Goal: Task Accomplishment & Management: Complete application form

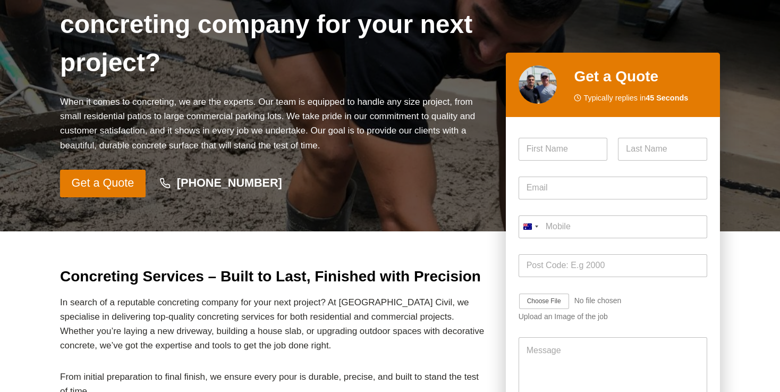
scroll to position [208, 0]
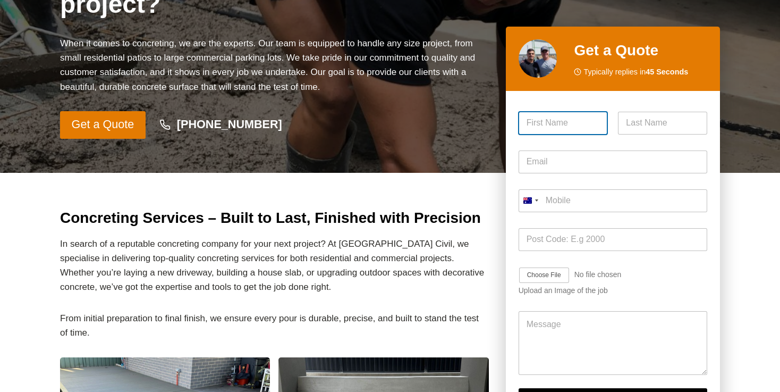
click at [574, 120] on input "First" at bounding box center [563, 123] width 89 height 23
type input "[PERSON_NAME]"
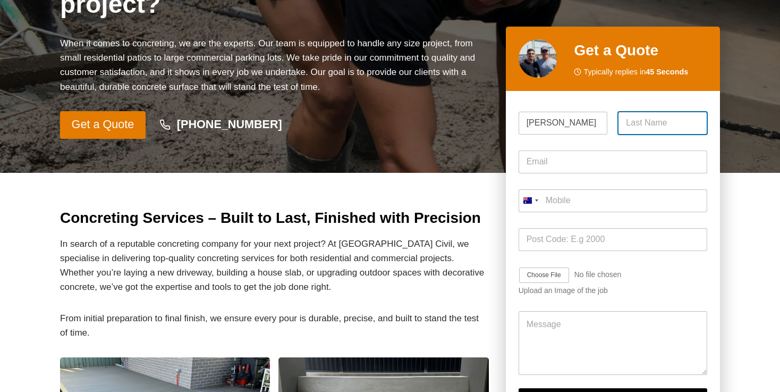
type input "[PERSON_NAME]"
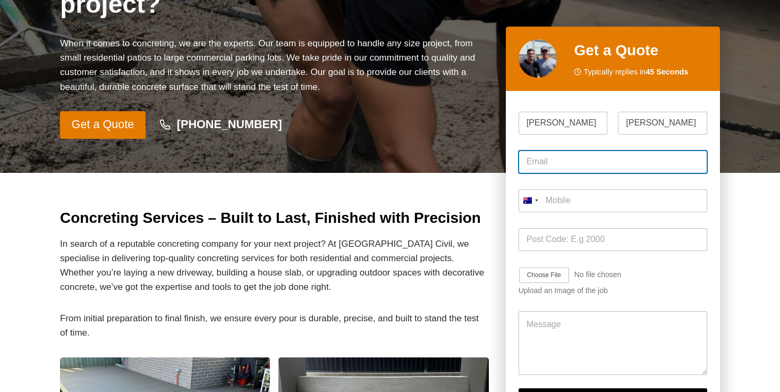
type input "[PERSON_NAME][EMAIL_ADDRESS][DOMAIN_NAME]"
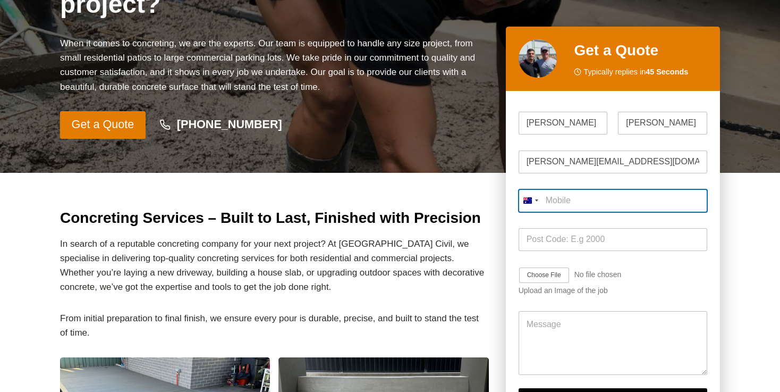
type input "0422 832 380"
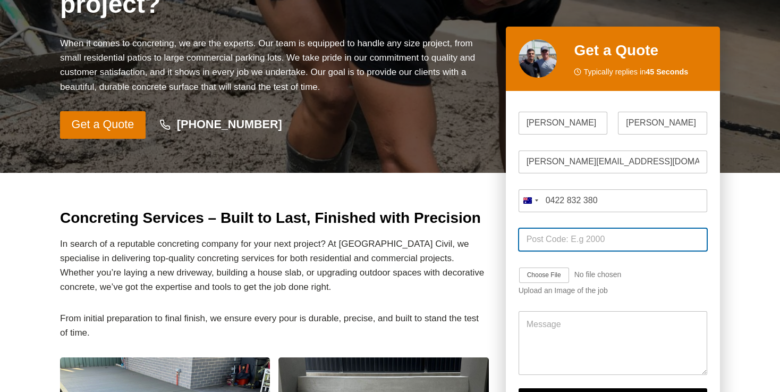
type input "2046"
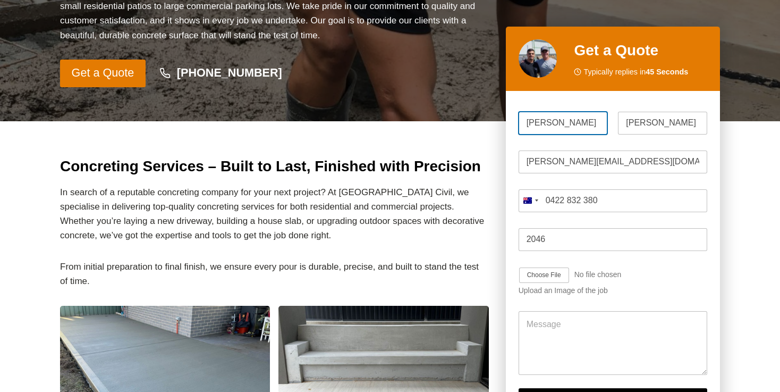
scroll to position [266, 0]
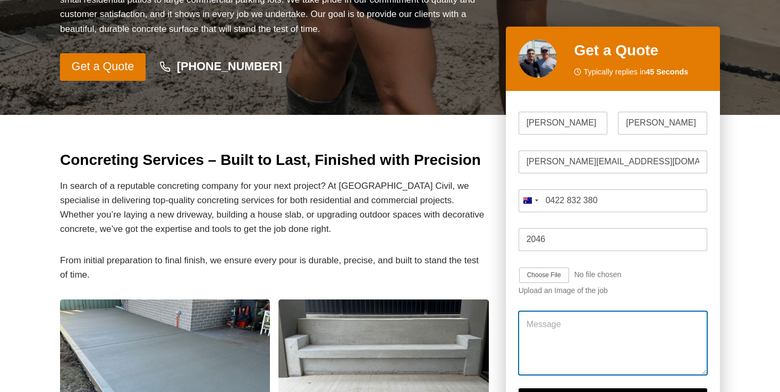
click at [547, 312] on textarea "Message" at bounding box center [613, 343] width 189 height 64
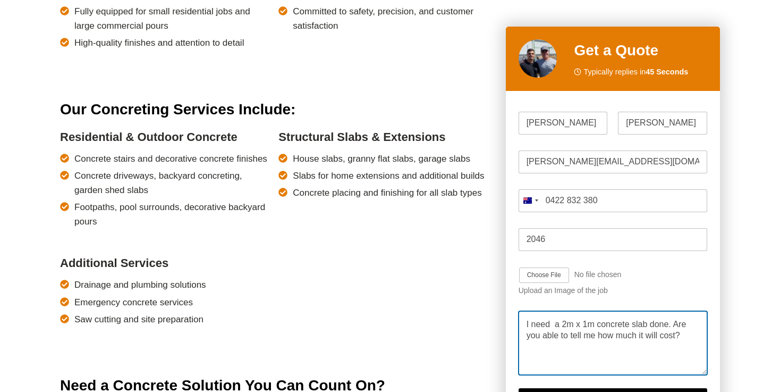
scroll to position [769, 0]
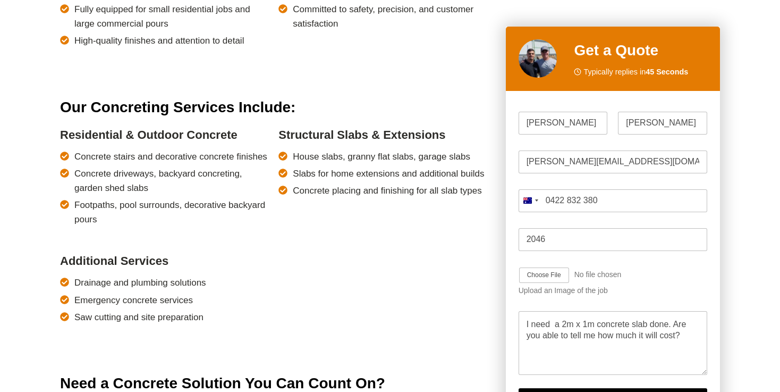
click at [640, 378] on div "Message I need a 2m x 1m concrete slab done. Are you able to tell me how much i…" at bounding box center [613, 343] width 189 height 80
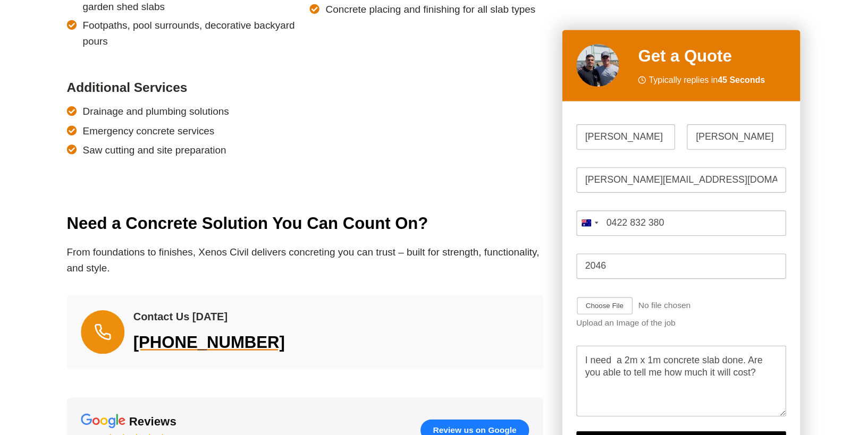
scroll to position [1004, 0]
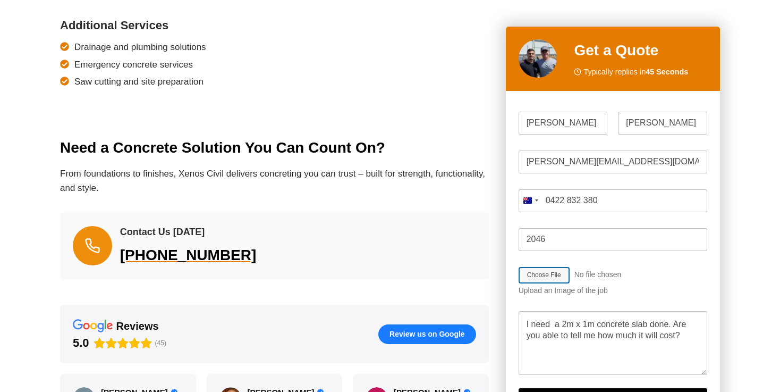
click at [551, 276] on input "Job Image Upload" at bounding box center [575, 275] width 113 height 17
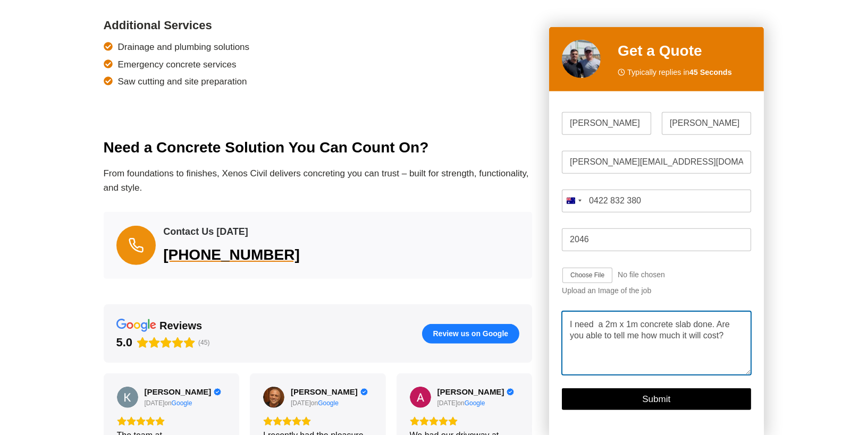
click at [569, 326] on textarea "I need a 2m x 1m concrete slab done. Are you able to tell me how much it will c…" at bounding box center [656, 343] width 189 height 64
drag, startPoint x: 644, startPoint y: 337, endPoint x: 661, endPoint y: 336, distance: 17.5
click at [661, 336] on textarea "Do you do small concrete jobs? I need a 2m x 1m concrete slab done. Are you abl…" at bounding box center [656, 343] width 189 height 64
type textarea "Do you do small concrete jobs? I need a 2m x 1m concrete slab. Are you able to …"
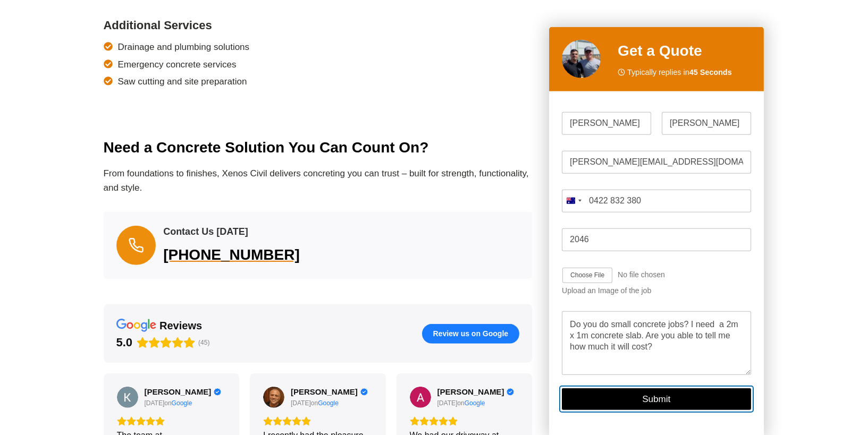
click at [656, 391] on button "Submit" at bounding box center [656, 399] width 189 height 22
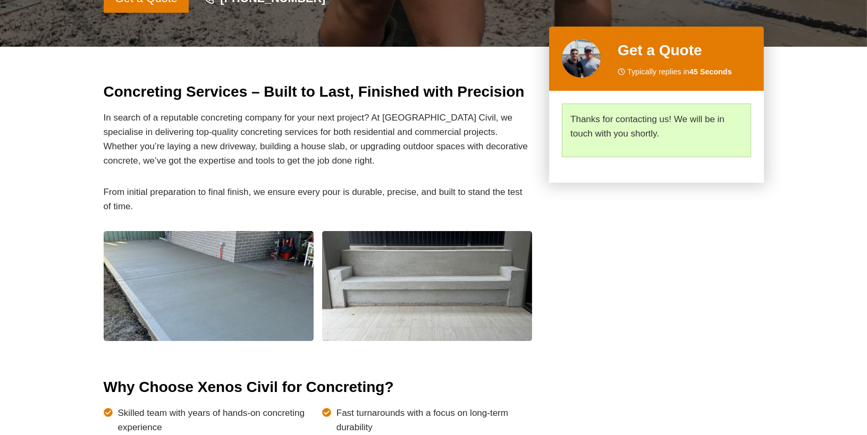
scroll to position [333, 0]
